Goal: Find specific page/section: Find specific page/section

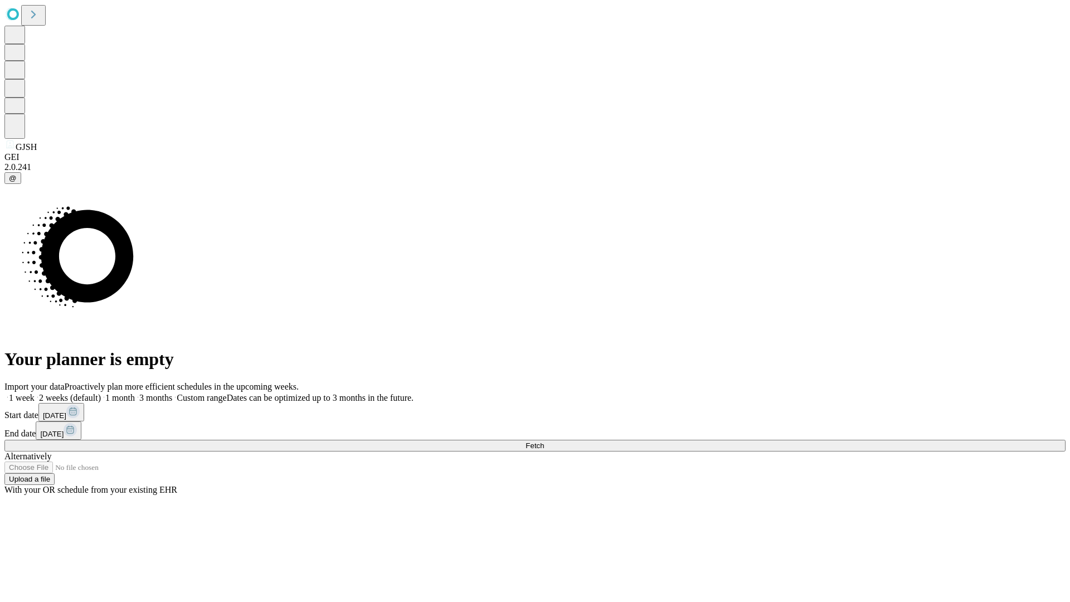
click at [544, 441] on span "Fetch" at bounding box center [535, 445] width 18 height 8
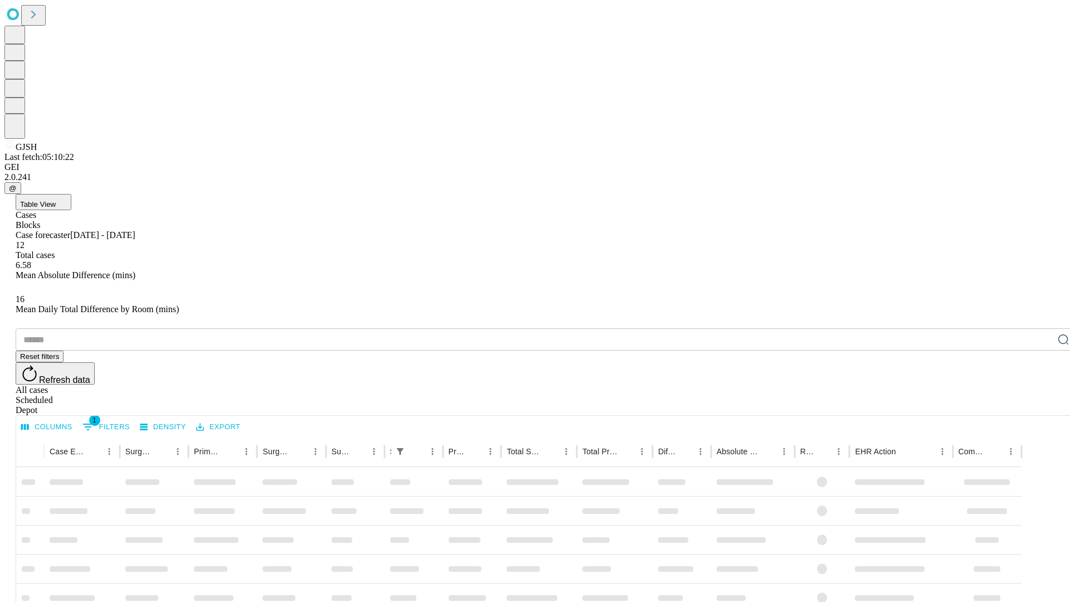
click at [56, 200] on span "Table View" at bounding box center [38, 204] width 36 height 8
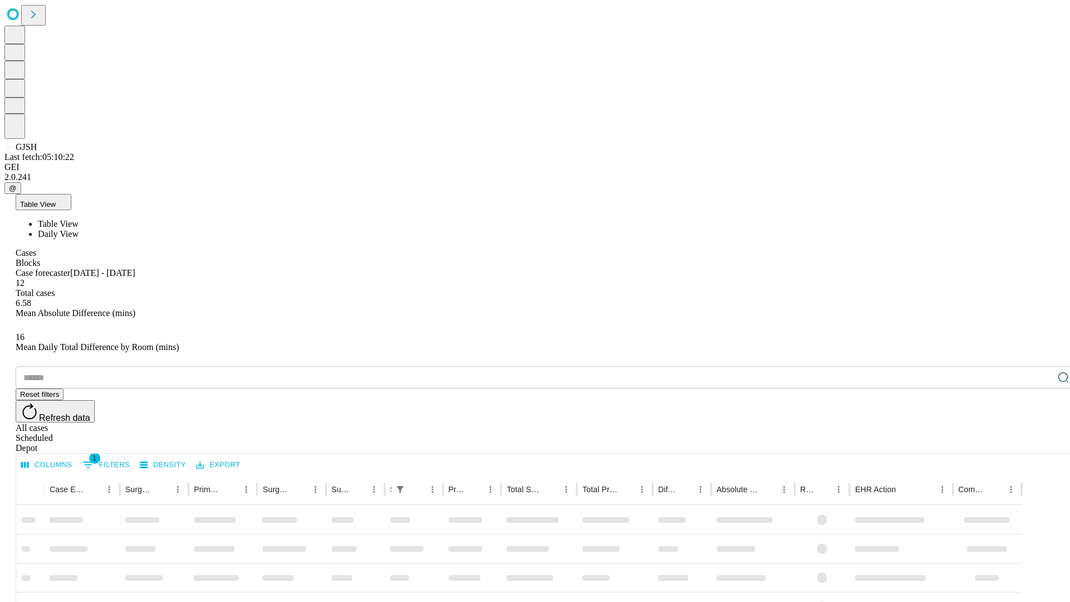
click at [79, 229] on span "Daily View" at bounding box center [58, 233] width 41 height 9
